Goal: Information Seeking & Learning: Find specific fact

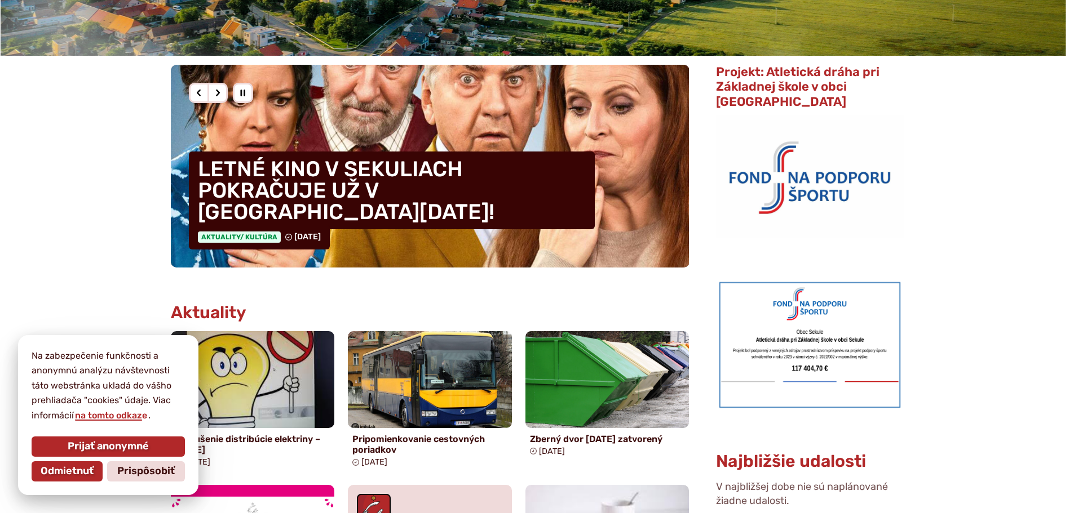
scroll to position [282, 0]
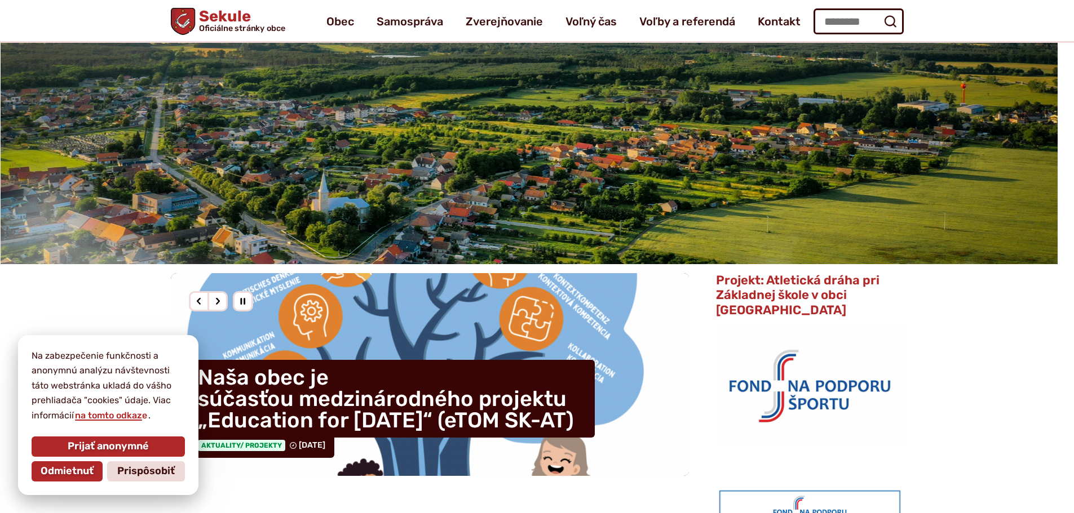
scroll to position [56, 0]
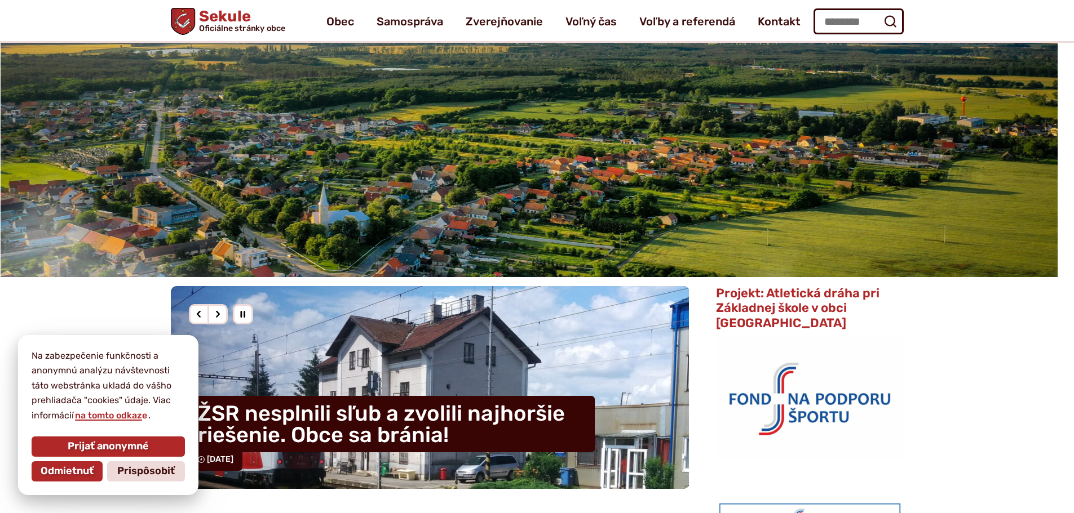
click at [136, 472] on span "Prispôsobiť" at bounding box center [145, 472] width 57 height 12
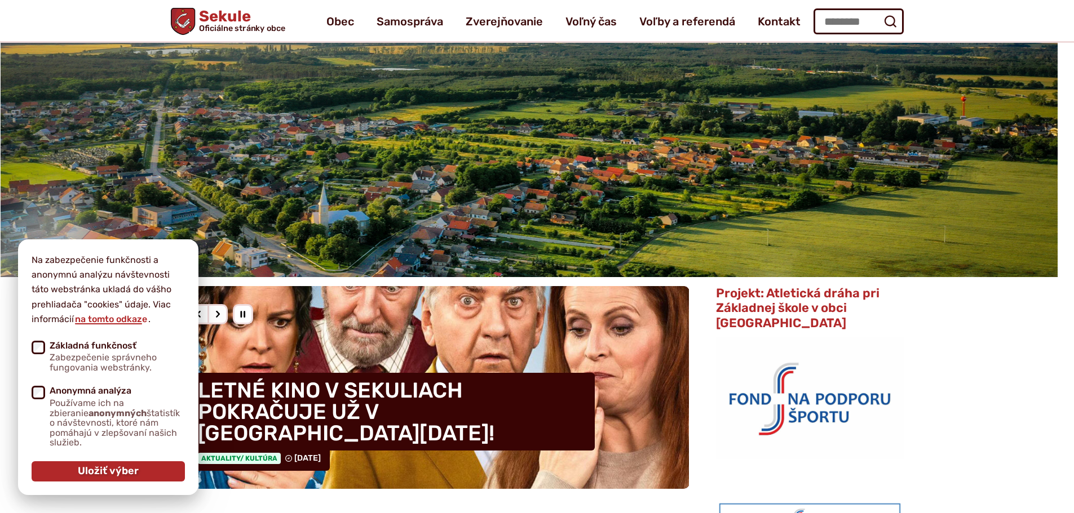
click at [95, 471] on span "Uložiť výber" at bounding box center [108, 472] width 61 height 12
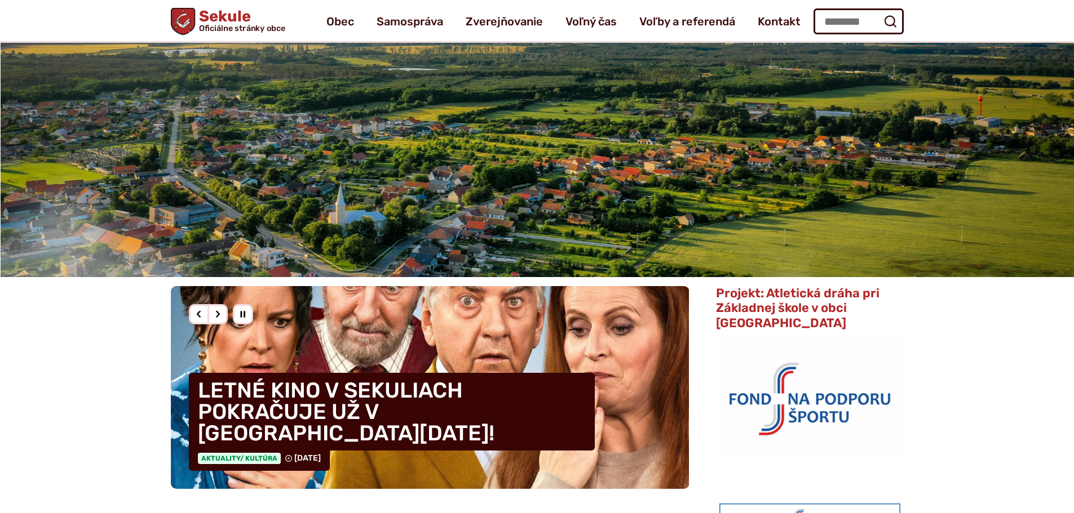
click at [582, 147] on img "1 / 3" at bounding box center [537, 151] width 1074 height 254
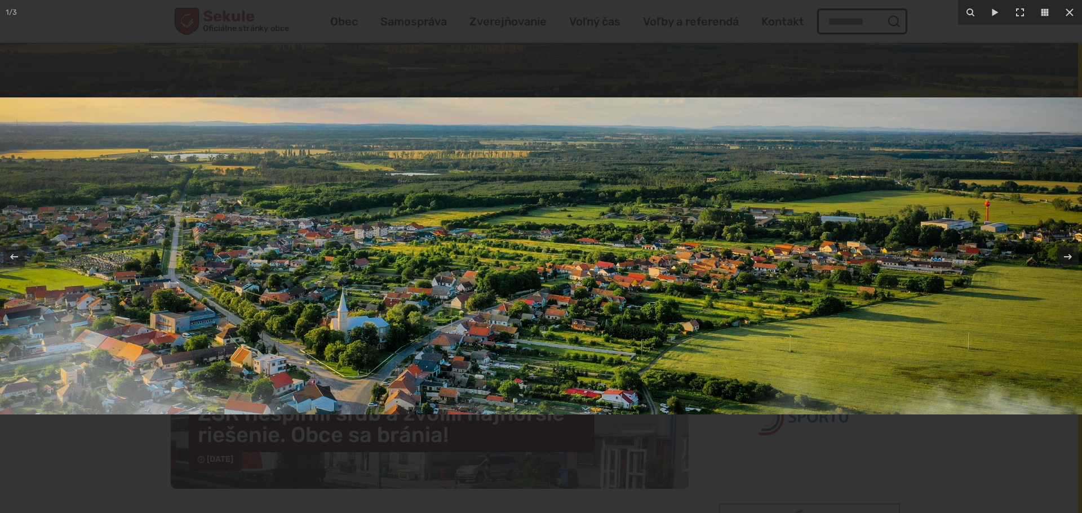
click at [381, 175] on img at bounding box center [541, 255] width 1082 height 317
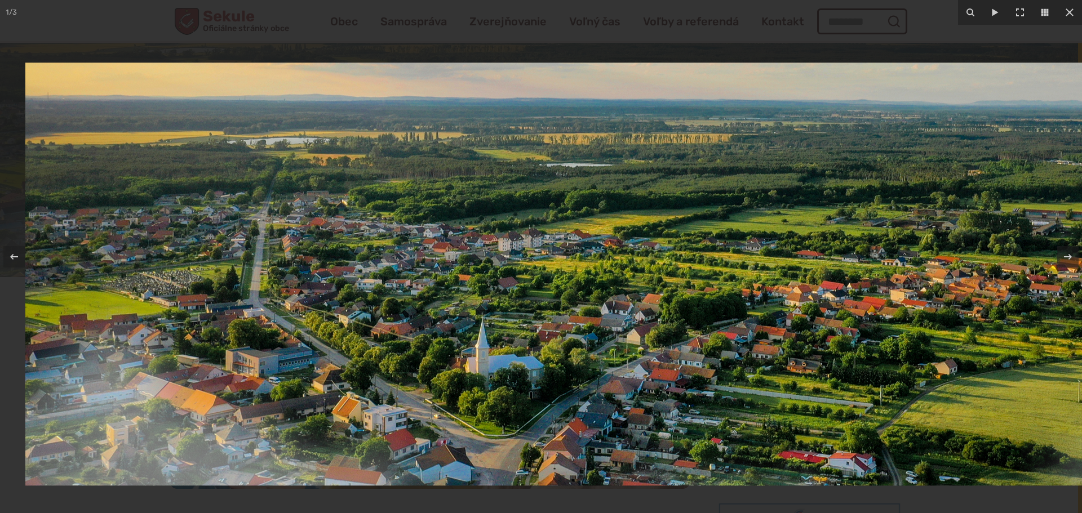
drag, startPoint x: 376, startPoint y: 171, endPoint x: 571, endPoint y: 215, distance: 199.3
click at [571, 215] on img at bounding box center [746, 274] width 1443 height 423
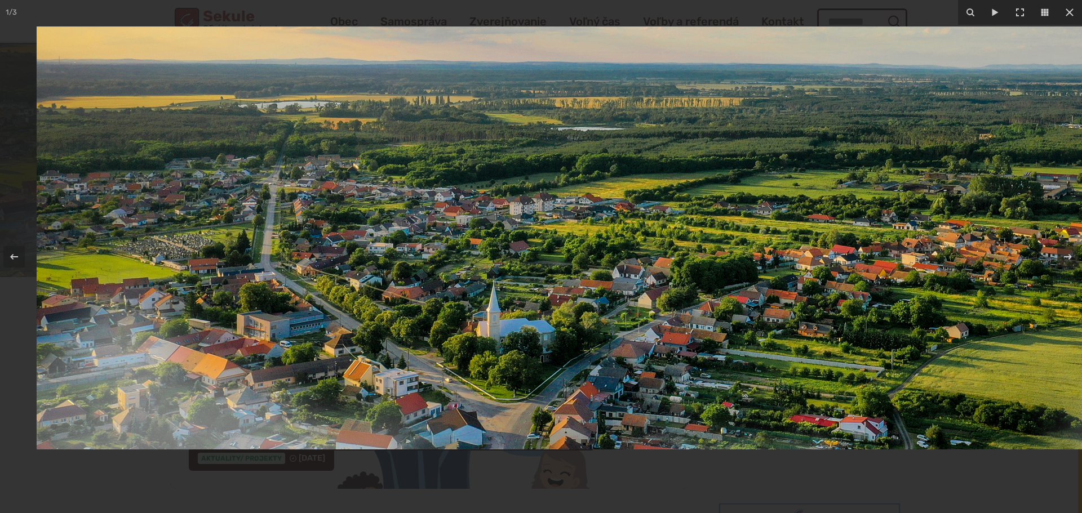
drag, startPoint x: 375, startPoint y: 267, endPoint x: 513, endPoint y: 214, distance: 148.1
click at [509, 215] on img at bounding box center [758, 237] width 1443 height 423
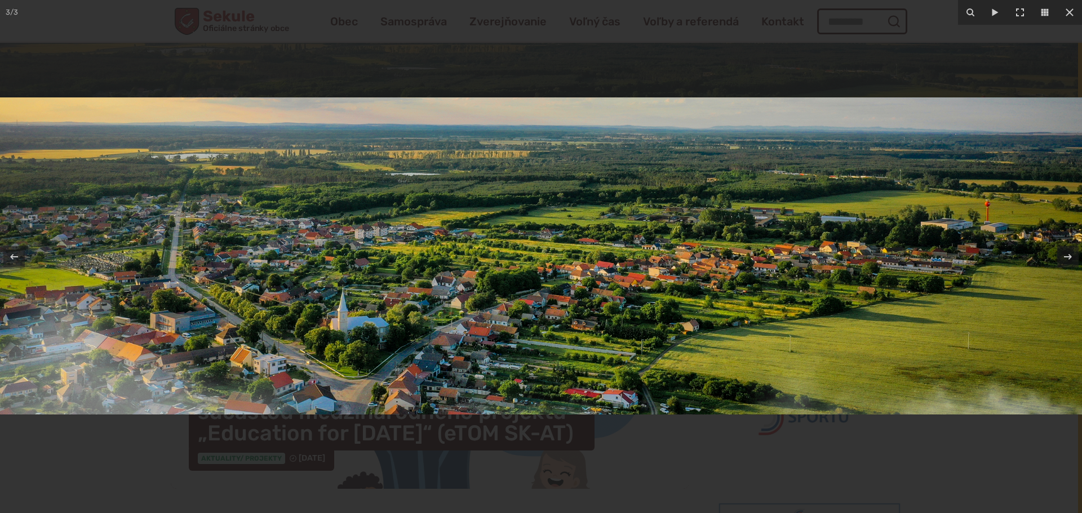
click at [941, 20] on div at bounding box center [541, 256] width 1082 height 513
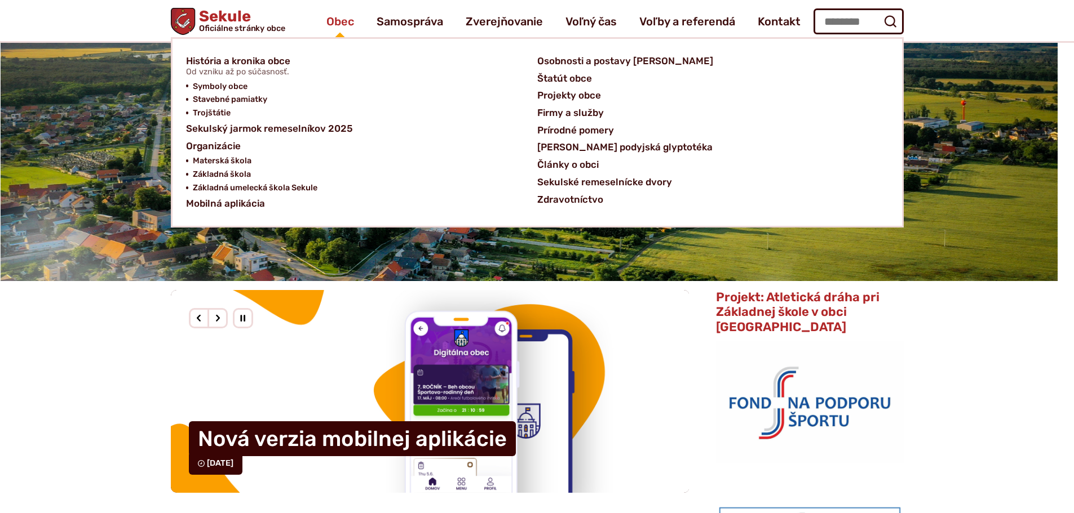
scroll to position [0, 0]
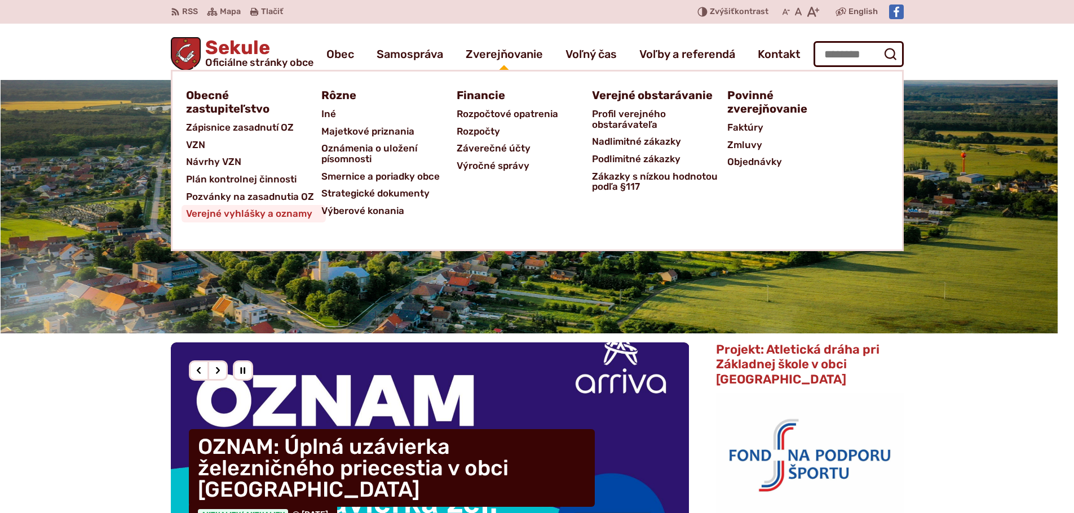
click at [277, 218] on span "Verejné vyhlášky a oznamy" at bounding box center [249, 213] width 126 height 17
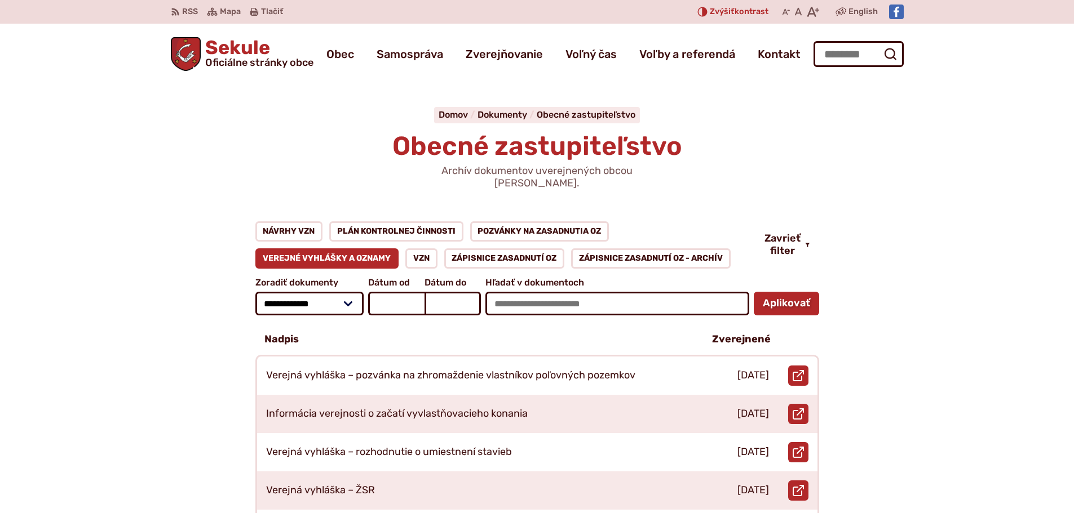
click at [713, 8] on span "Zvýšiť" at bounding box center [722, 12] width 25 height 10
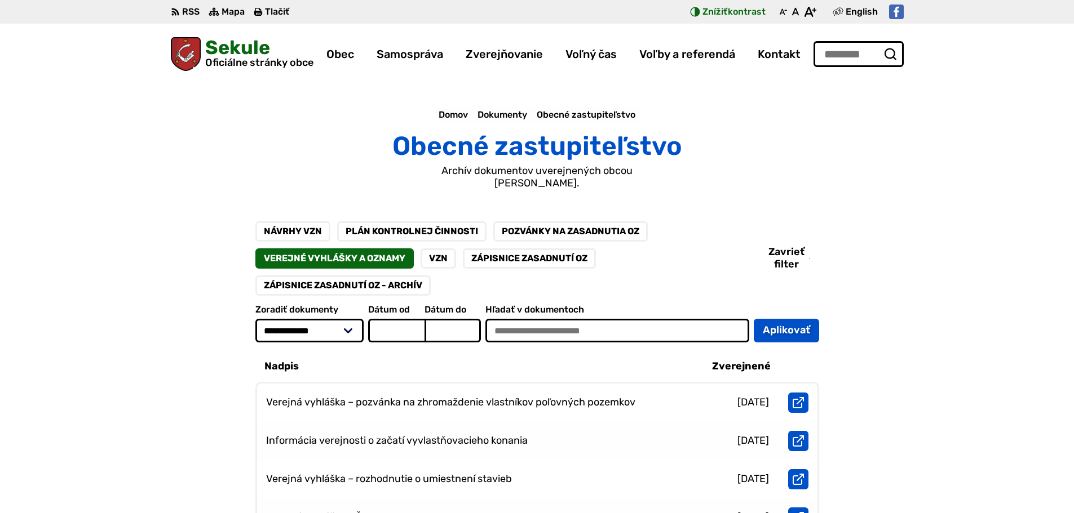
click at [713, 8] on span "Znížiť" at bounding box center [714, 11] width 25 height 11
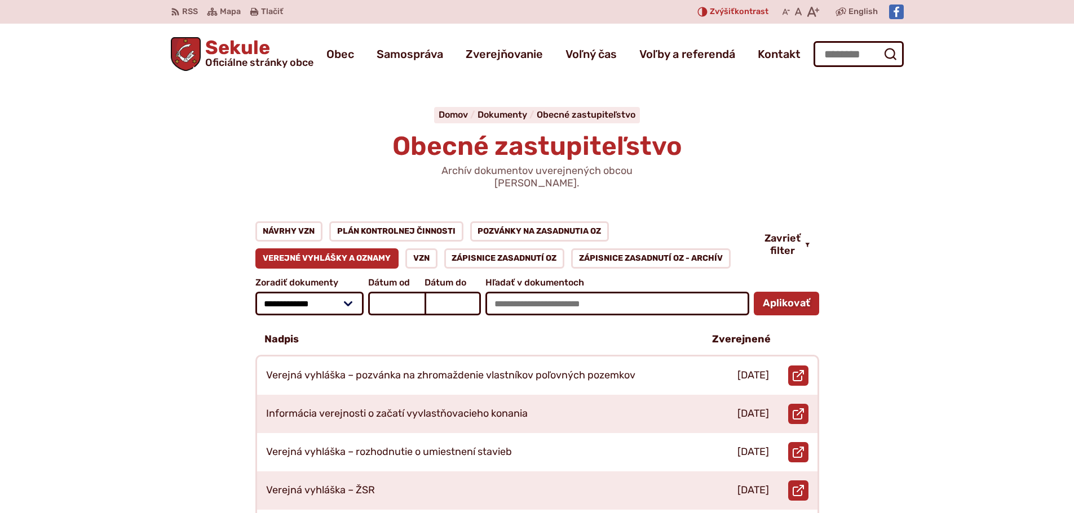
click at [713, 8] on span "Zvýšiť" at bounding box center [722, 12] width 25 height 10
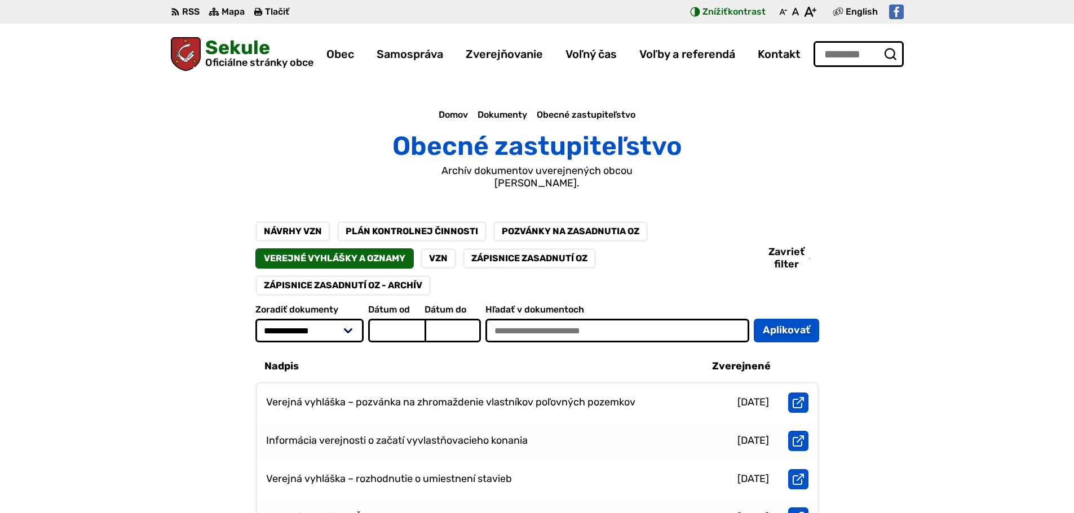
click at [713, 8] on span "Znížiť" at bounding box center [714, 11] width 25 height 11
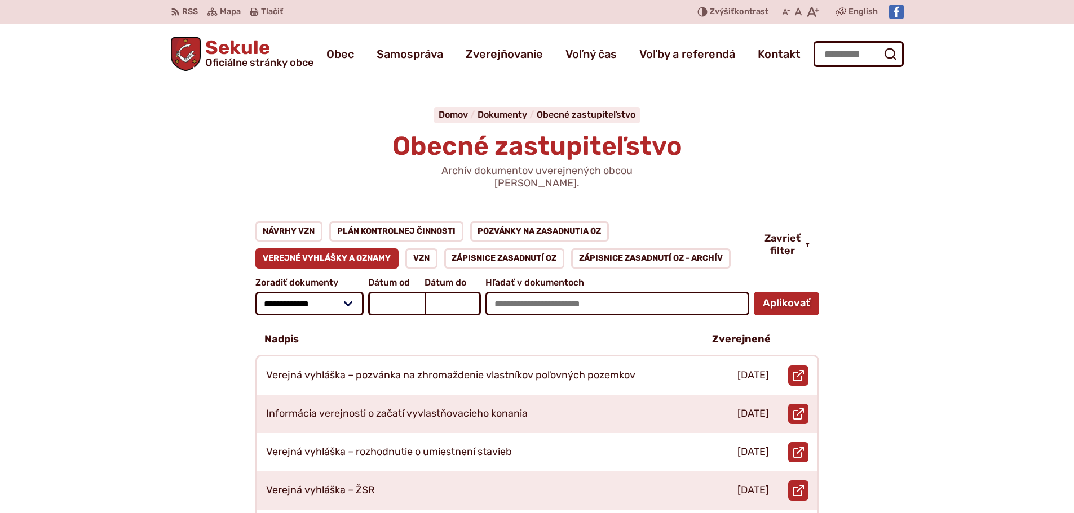
click at [835, 52] on input "Hľadať:" at bounding box center [858, 54] width 90 height 26
type input "**********"
click at [880, 44] on button "Odoslať vyhľadávací formulár" at bounding box center [890, 54] width 20 height 20
